Goal: Check status: Check status

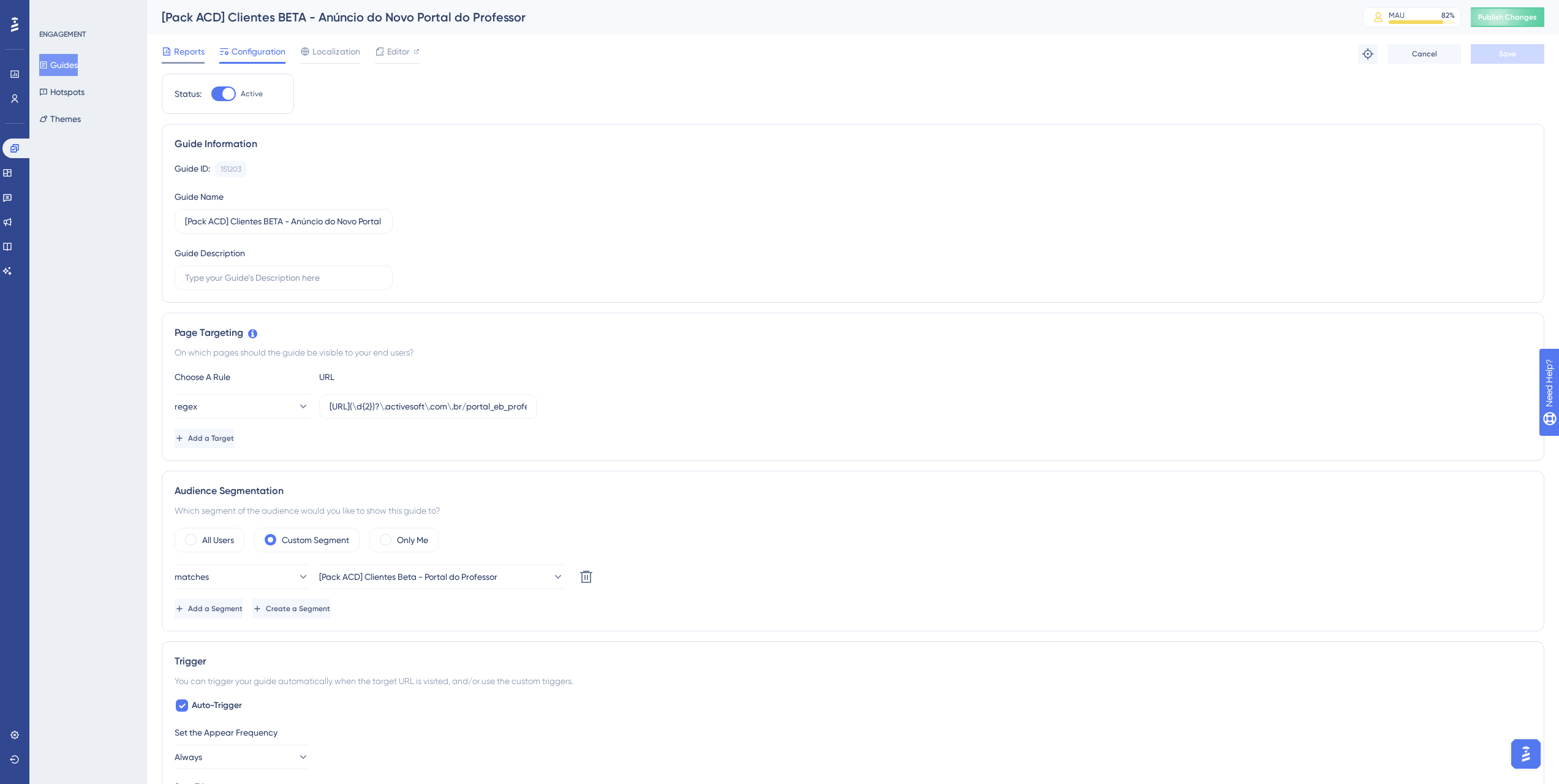
click at [199, 48] on span "Reports" at bounding box center [189, 52] width 30 height 15
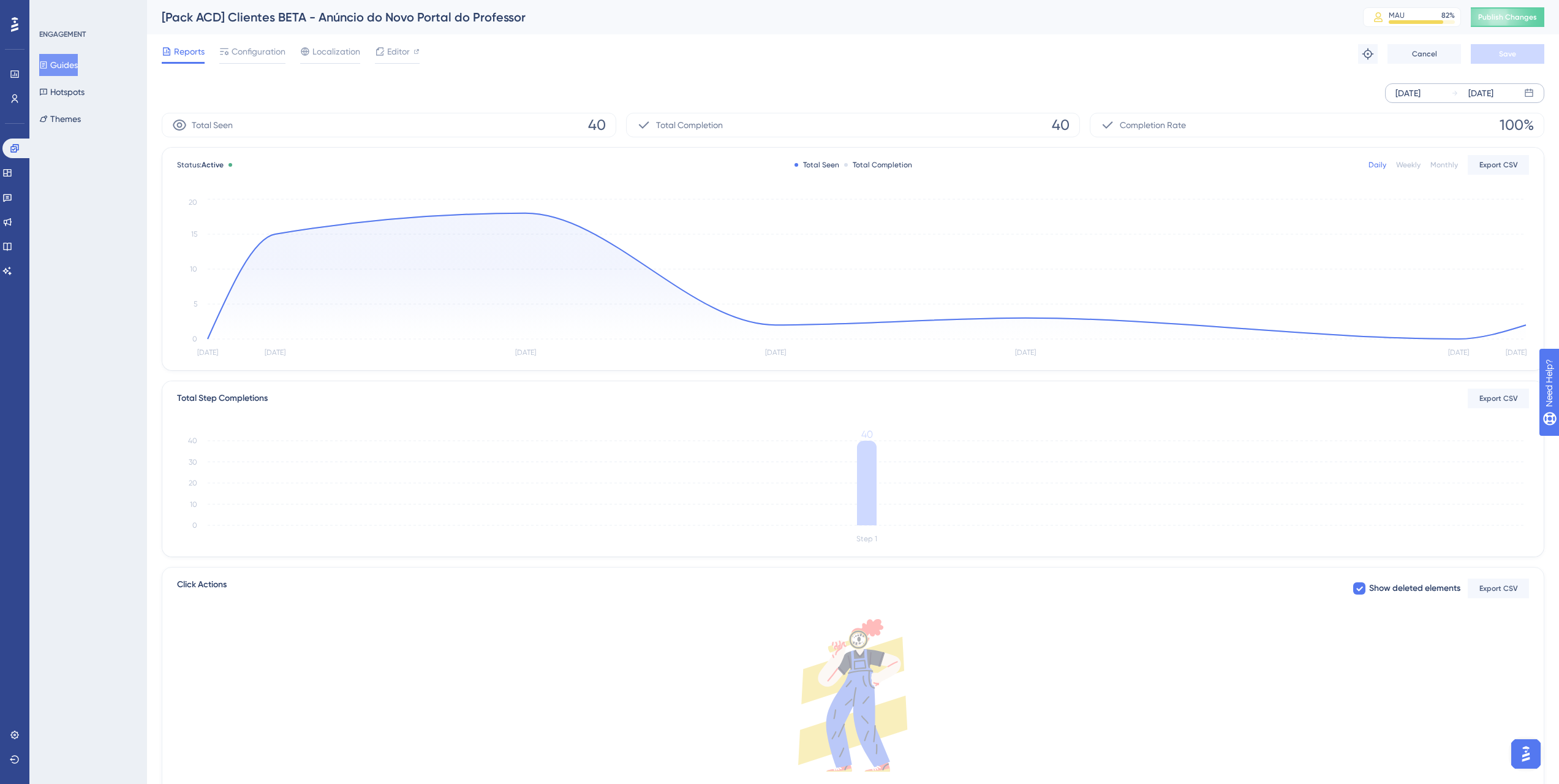
click at [1405, 91] on div "[DATE]" at bounding box center [1408, 93] width 25 height 15
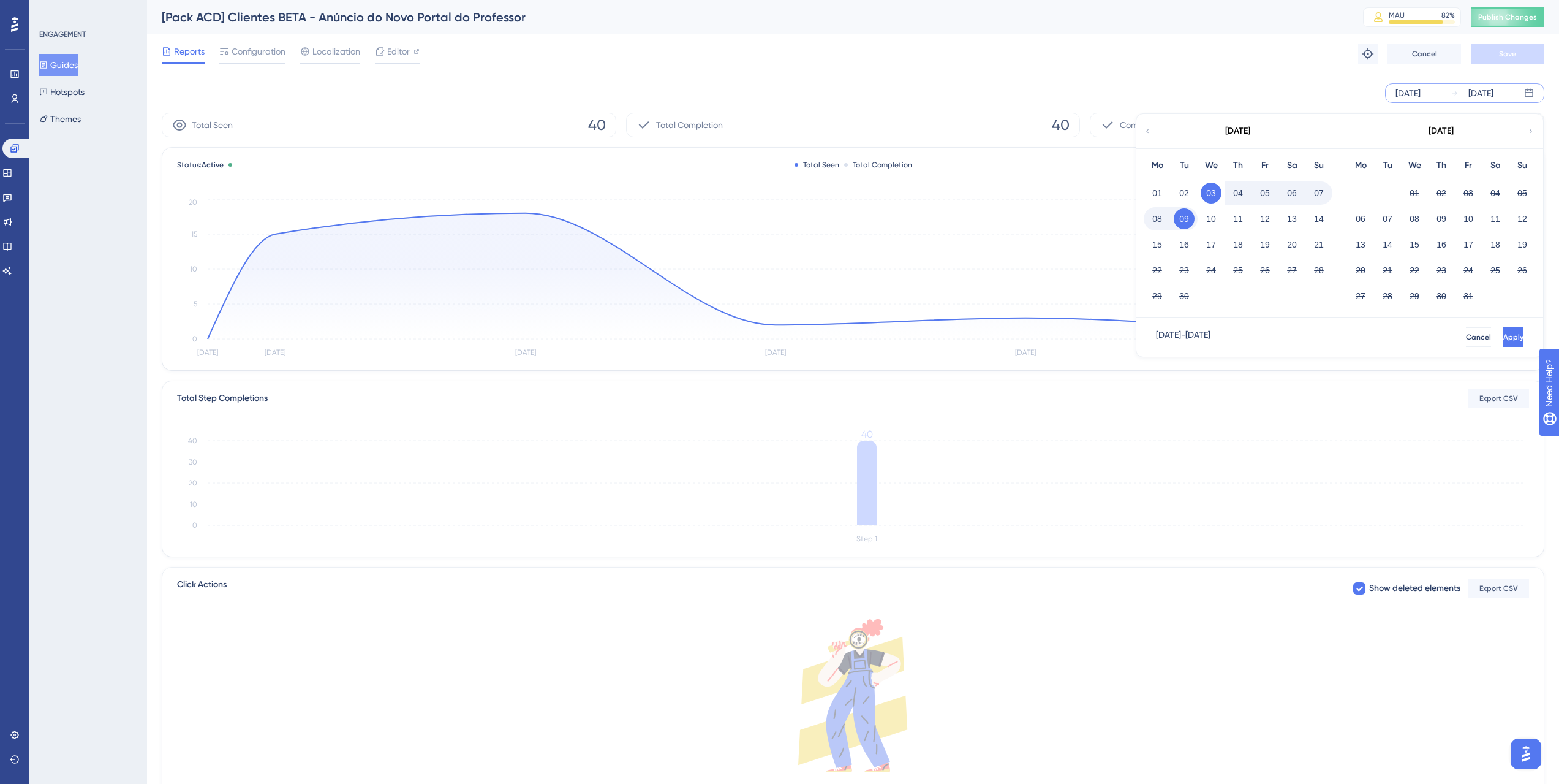
click at [1167, 185] on div "01" at bounding box center [1157, 193] width 27 height 23
click at [1153, 195] on button "01" at bounding box center [1157, 193] width 21 height 21
click at [1502, 334] on span "Apply" at bounding box center [1512, 337] width 21 height 10
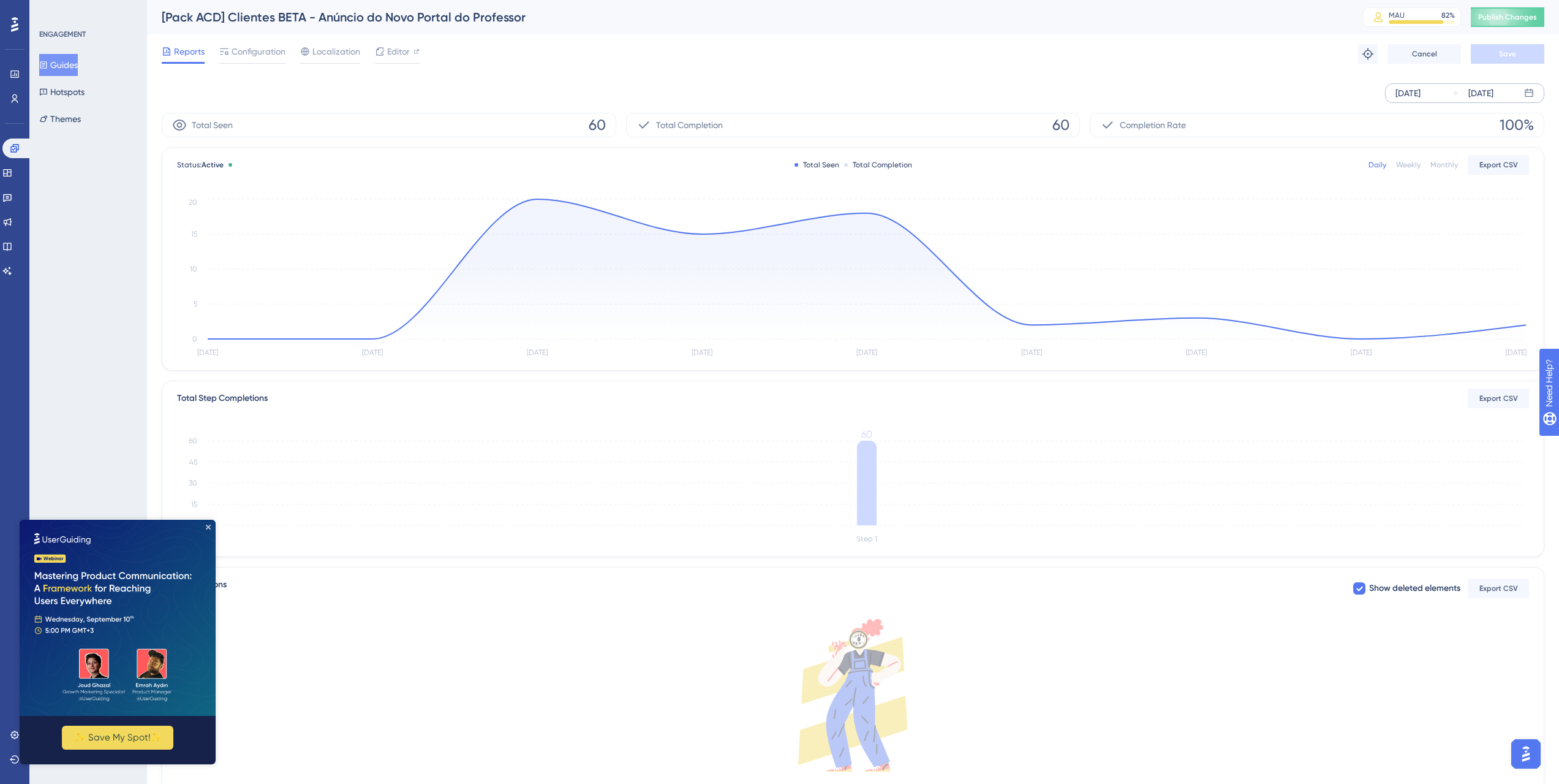
click at [211, 526] on img at bounding box center [117, 618] width 196 height 196
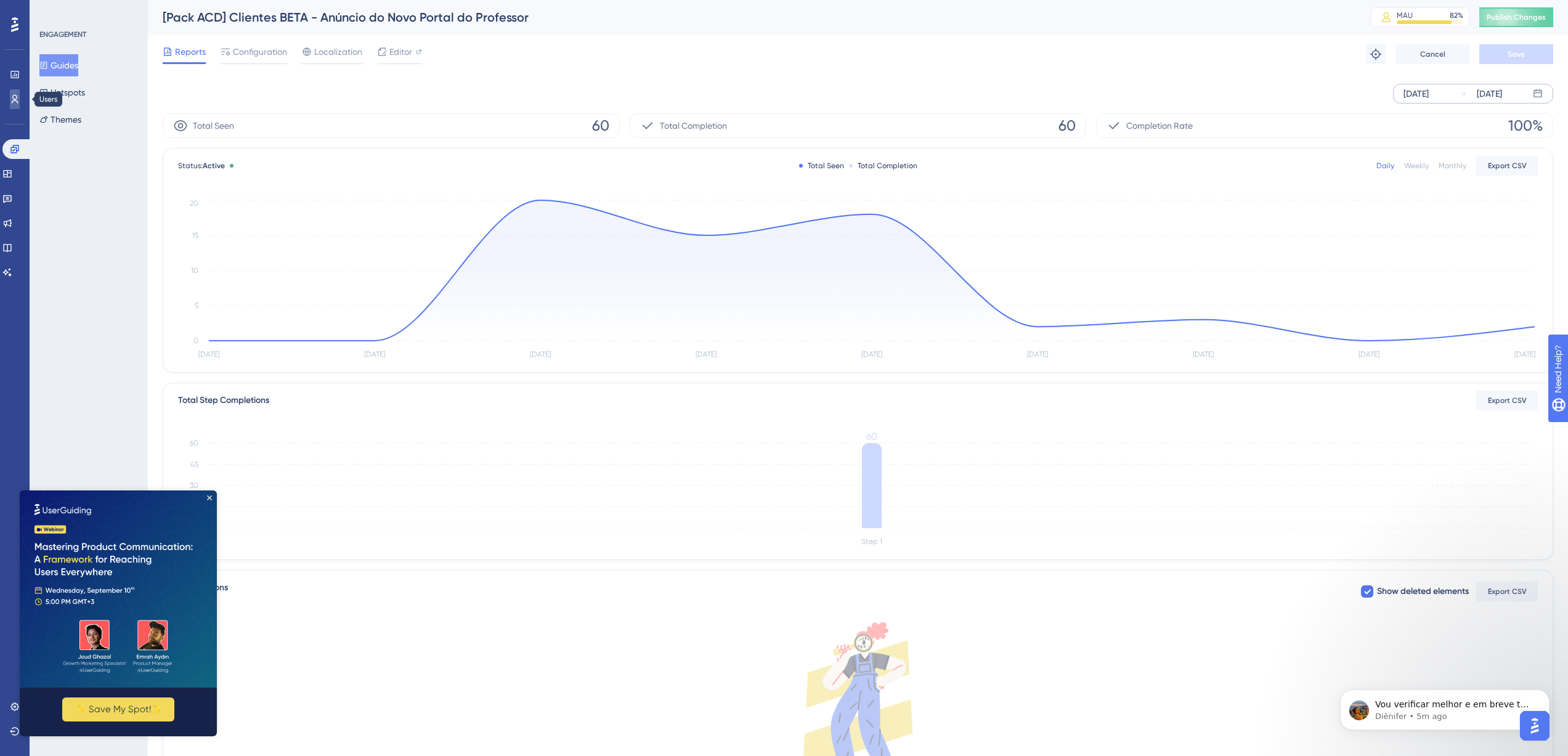
click at [10, 101] on link at bounding box center [15, 99] width 10 height 20
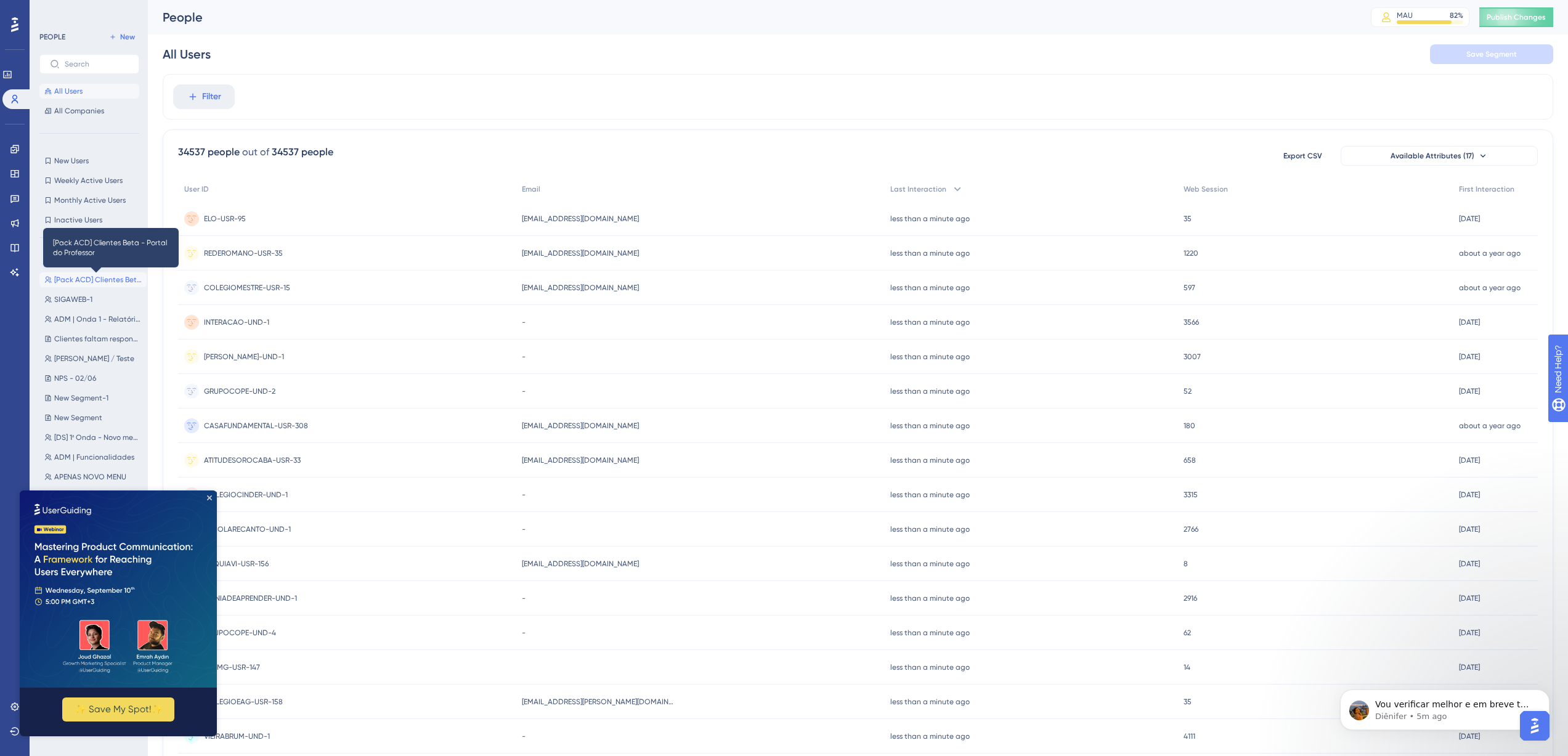
click at [101, 276] on span "[Pack ACD] Clientes Beta - Portal do Professor" at bounding box center [98, 279] width 87 height 10
